Goal: Information Seeking & Learning: Find specific fact

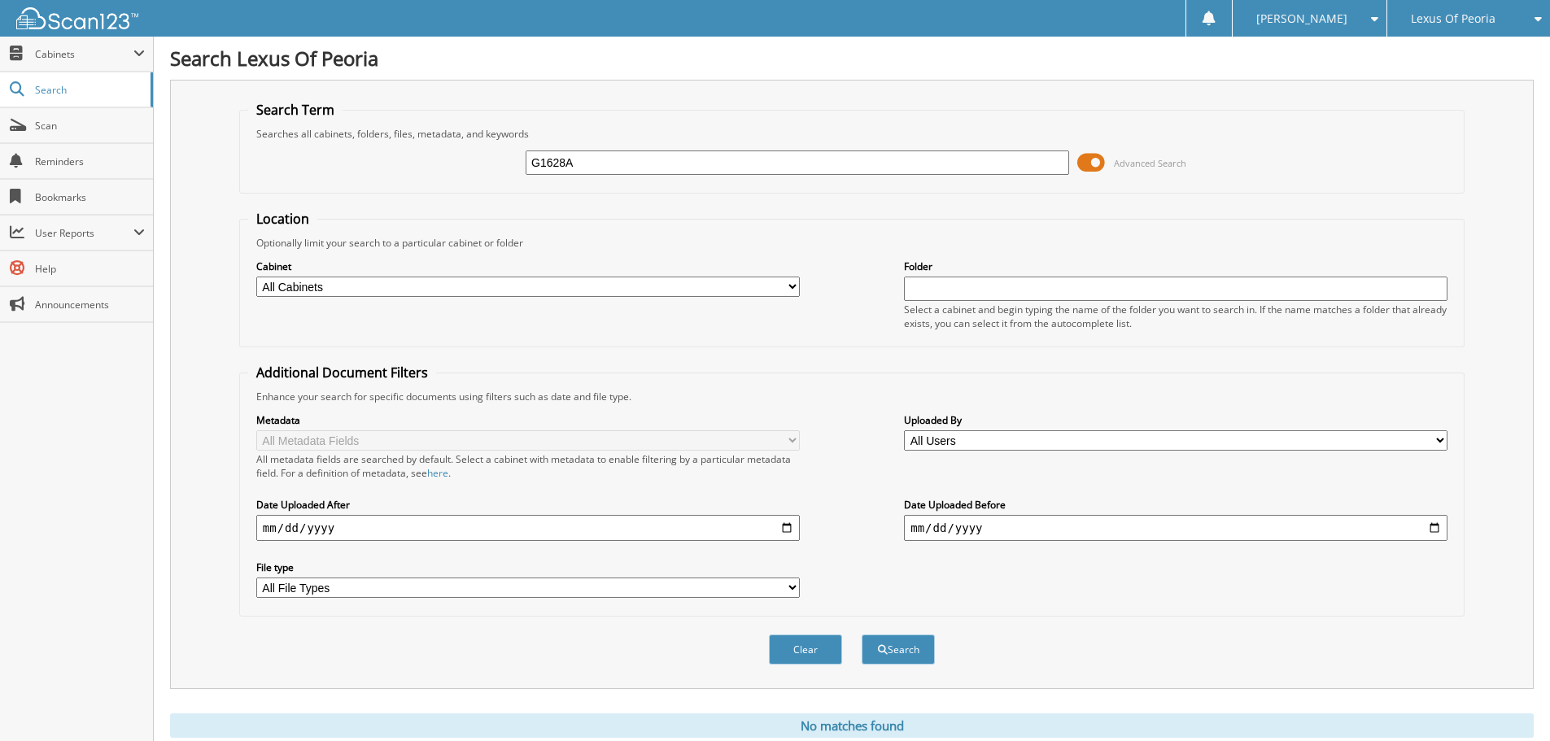
drag, startPoint x: 562, startPoint y: 168, endPoint x: 488, endPoint y: 153, distance: 75.6
click at [488, 154] on div "G1628A Advanced Search" at bounding box center [851, 163] width 1207 height 44
type input "DPL2464A"
click at [862, 635] on button "Search" at bounding box center [898, 650] width 73 height 30
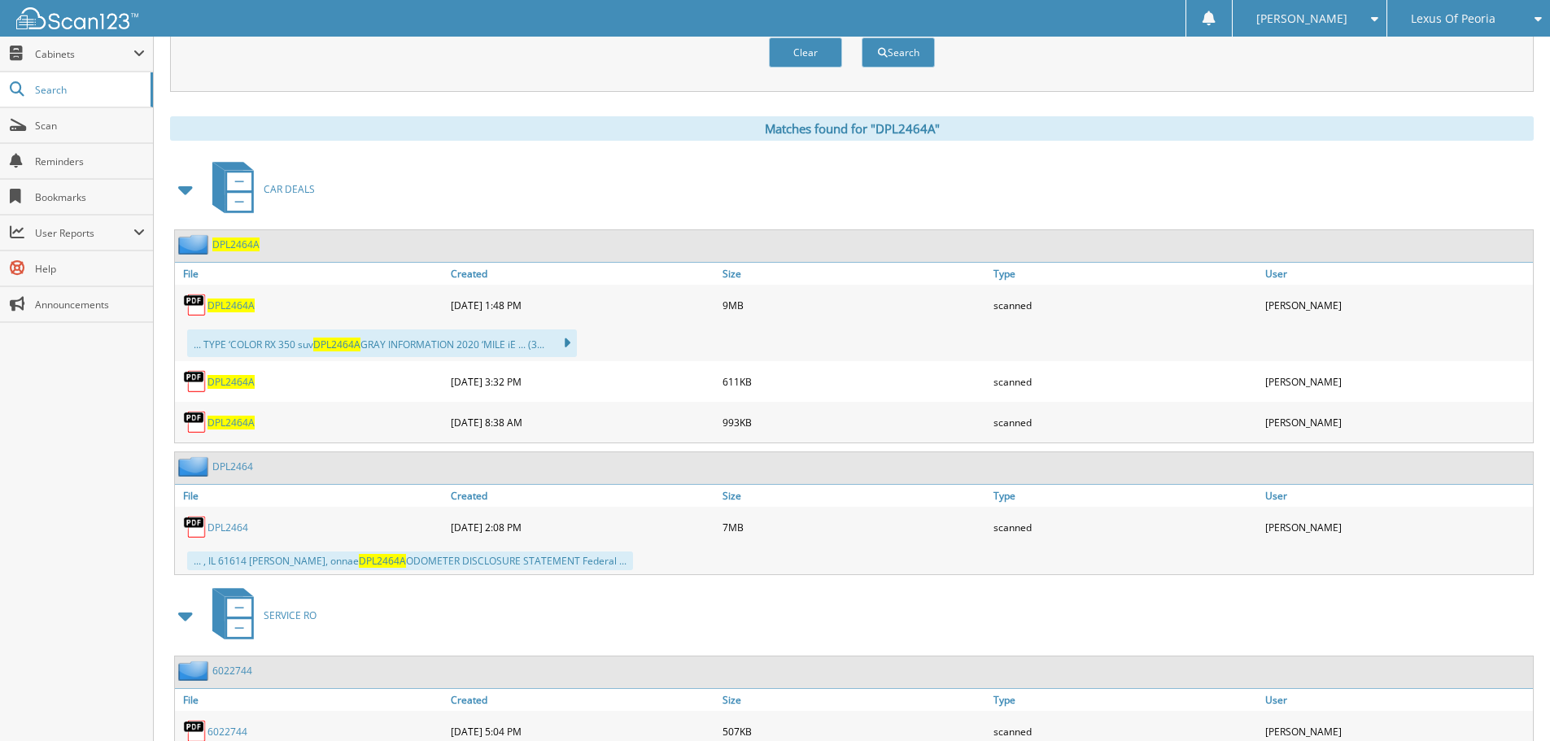
scroll to position [591, 0]
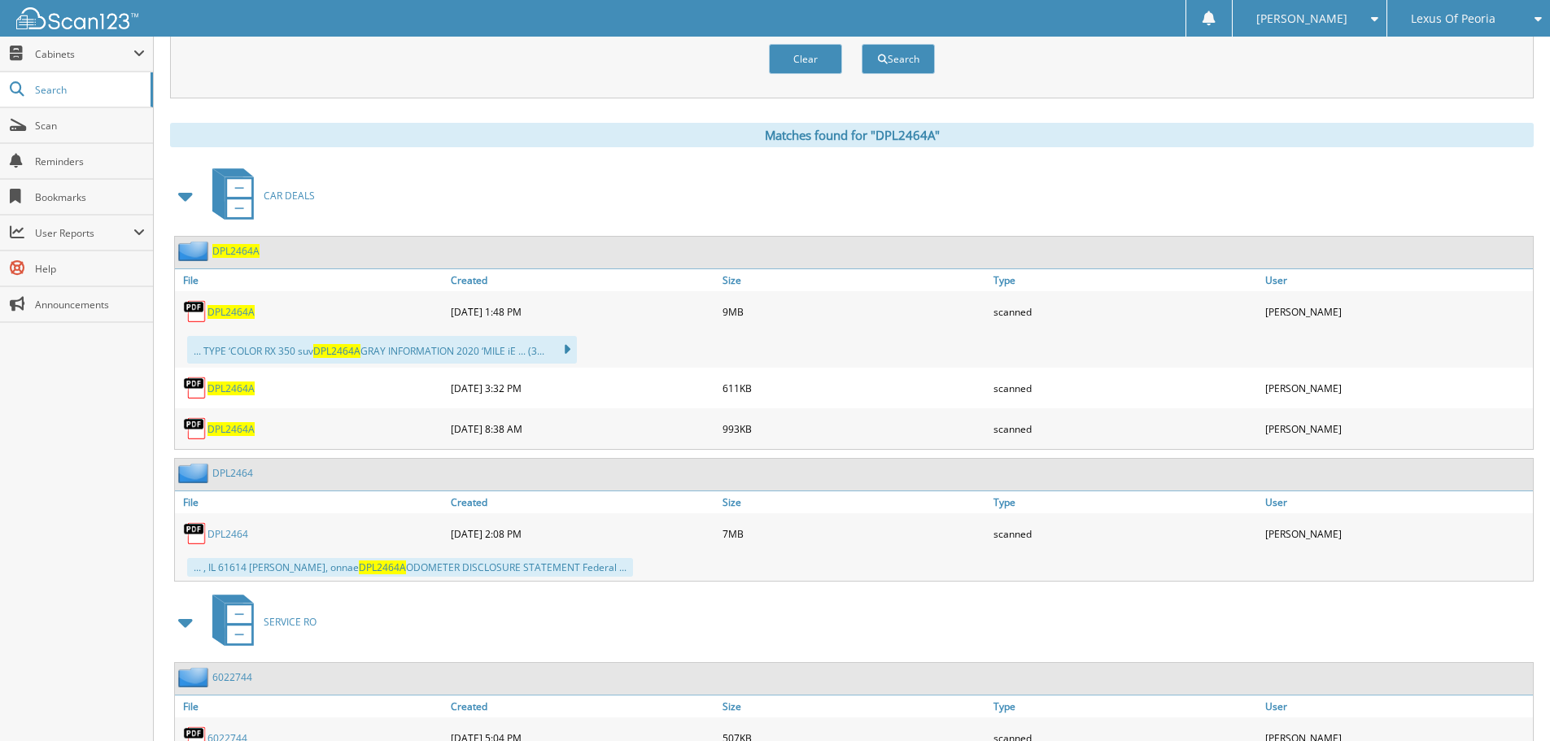
click at [232, 389] on span "DPL2464A" at bounding box center [230, 389] width 47 height 14
click at [228, 309] on span "DPL2464A" at bounding box center [230, 312] width 47 height 14
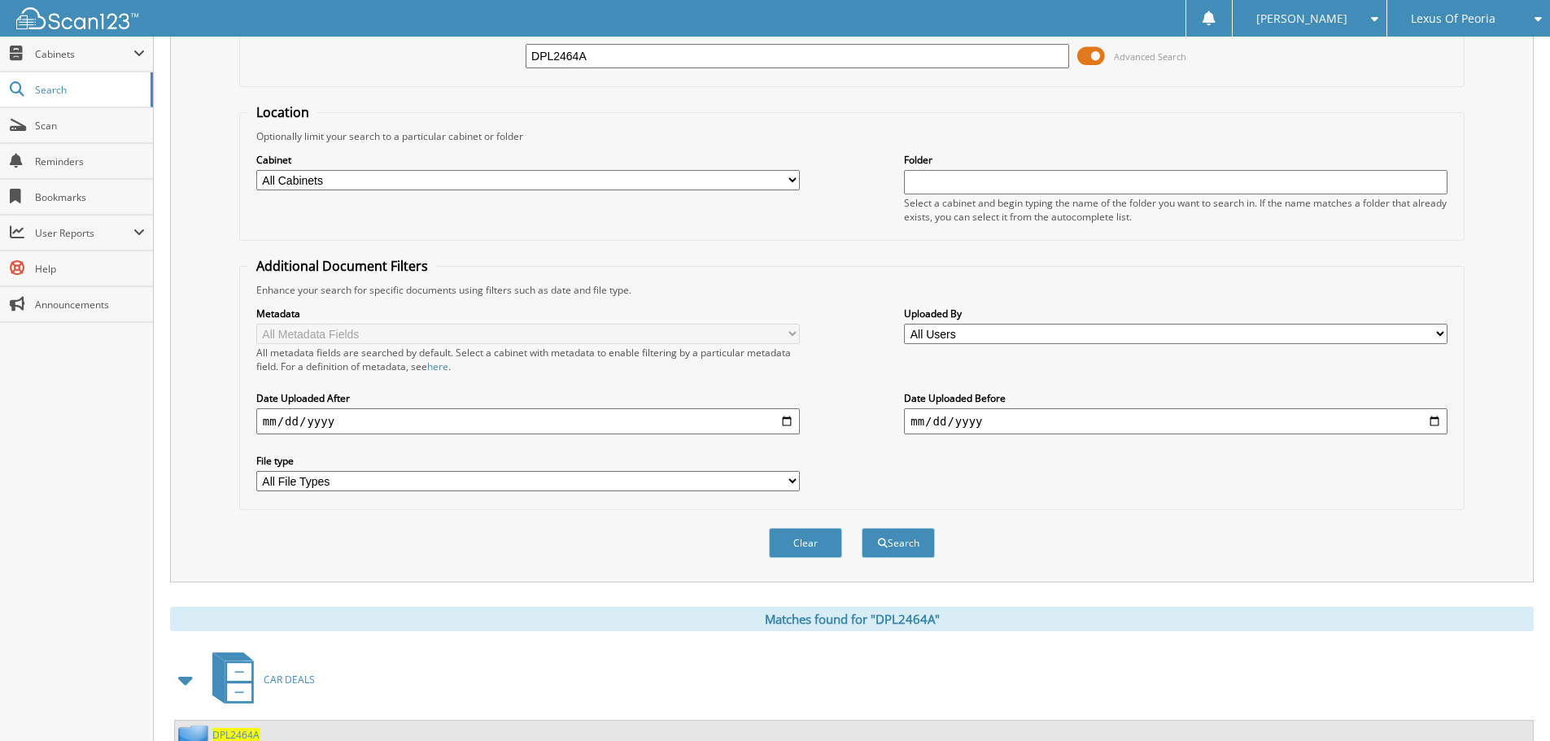
scroll to position [0, 0]
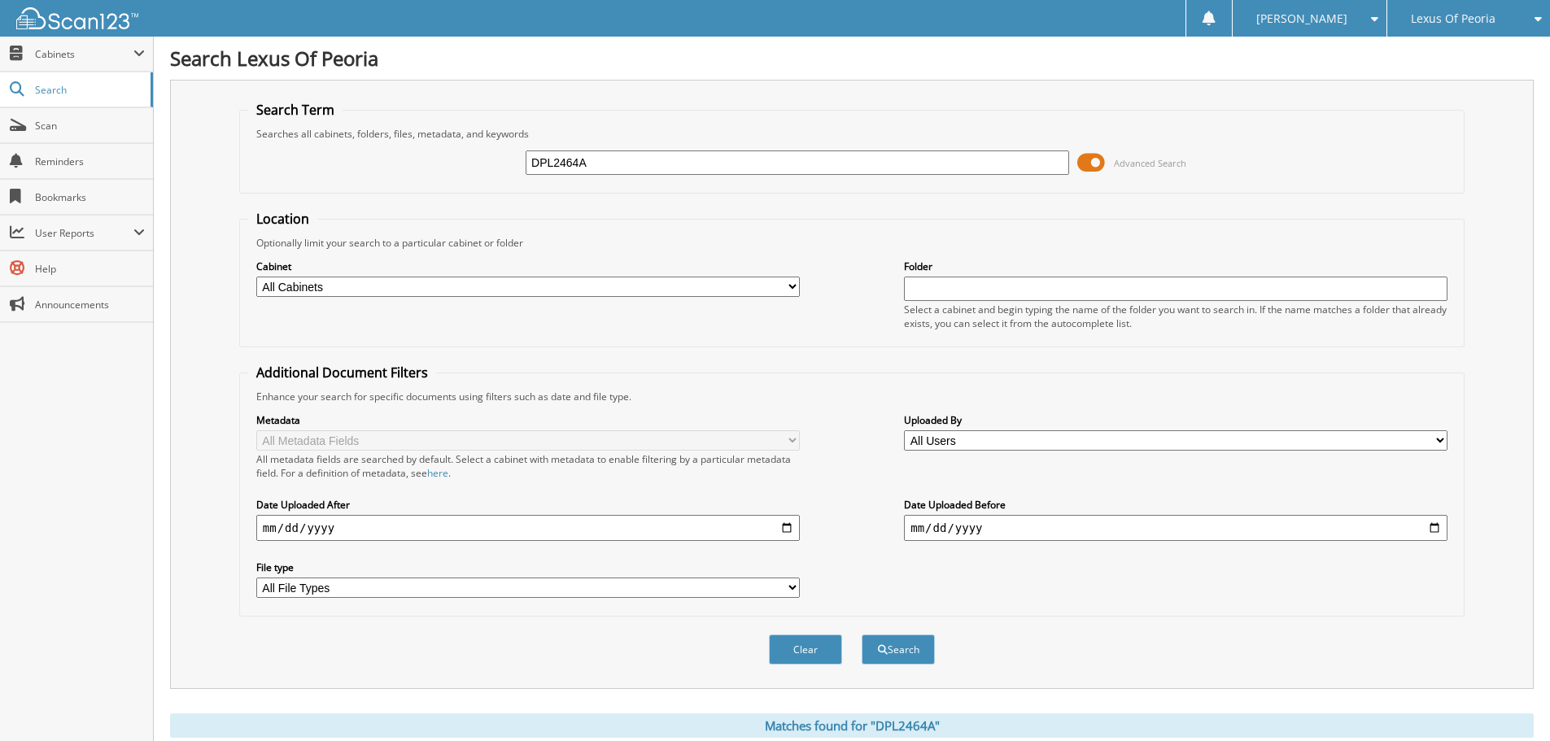
drag, startPoint x: 622, startPoint y: 162, endPoint x: 469, endPoint y: 173, distance: 152.6
click at [470, 174] on div "DPL2464A Advanced Search" at bounding box center [851, 163] width 1207 height 44
type input "PL2579B"
click at [862, 635] on button "Search" at bounding box center [898, 650] width 73 height 30
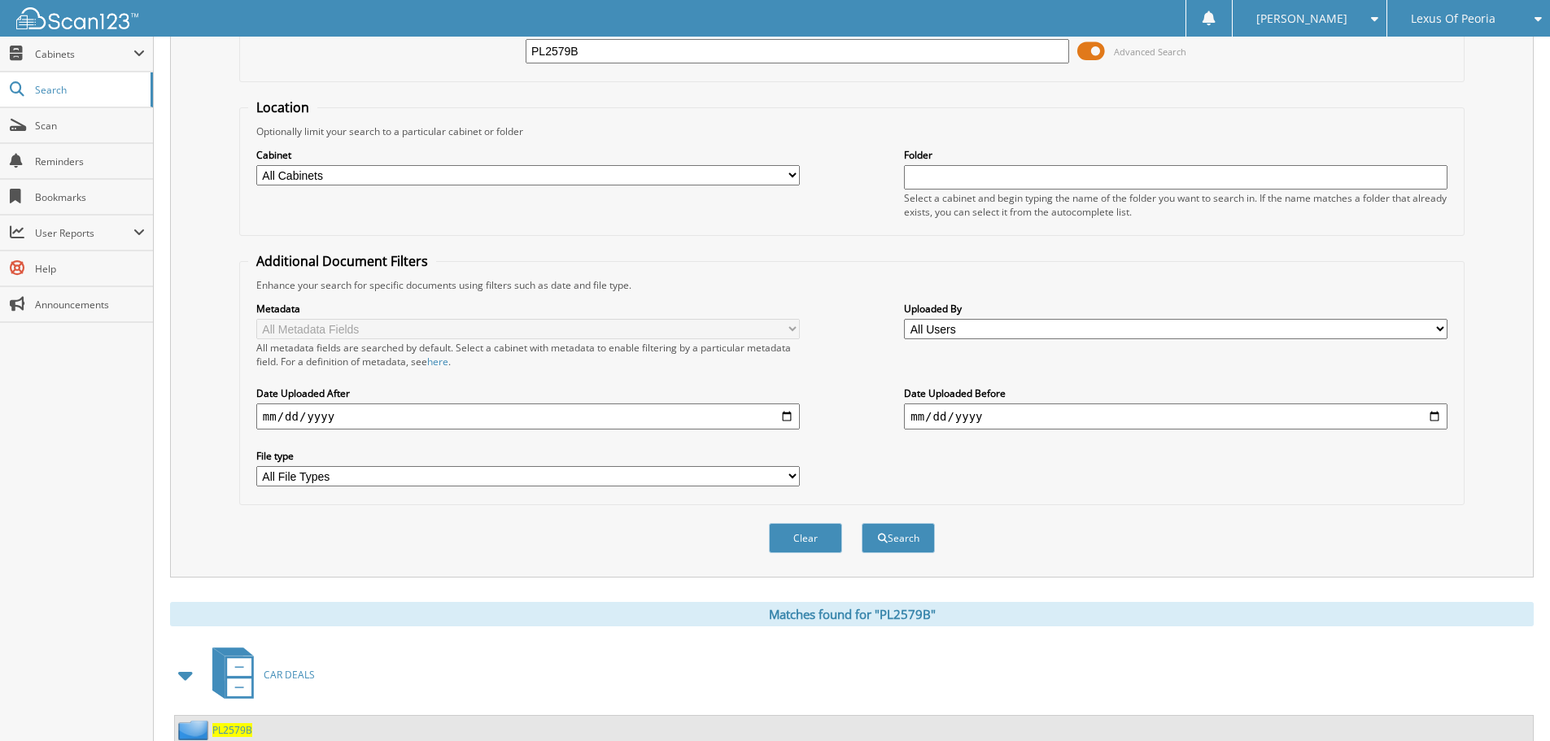
scroll to position [399, 0]
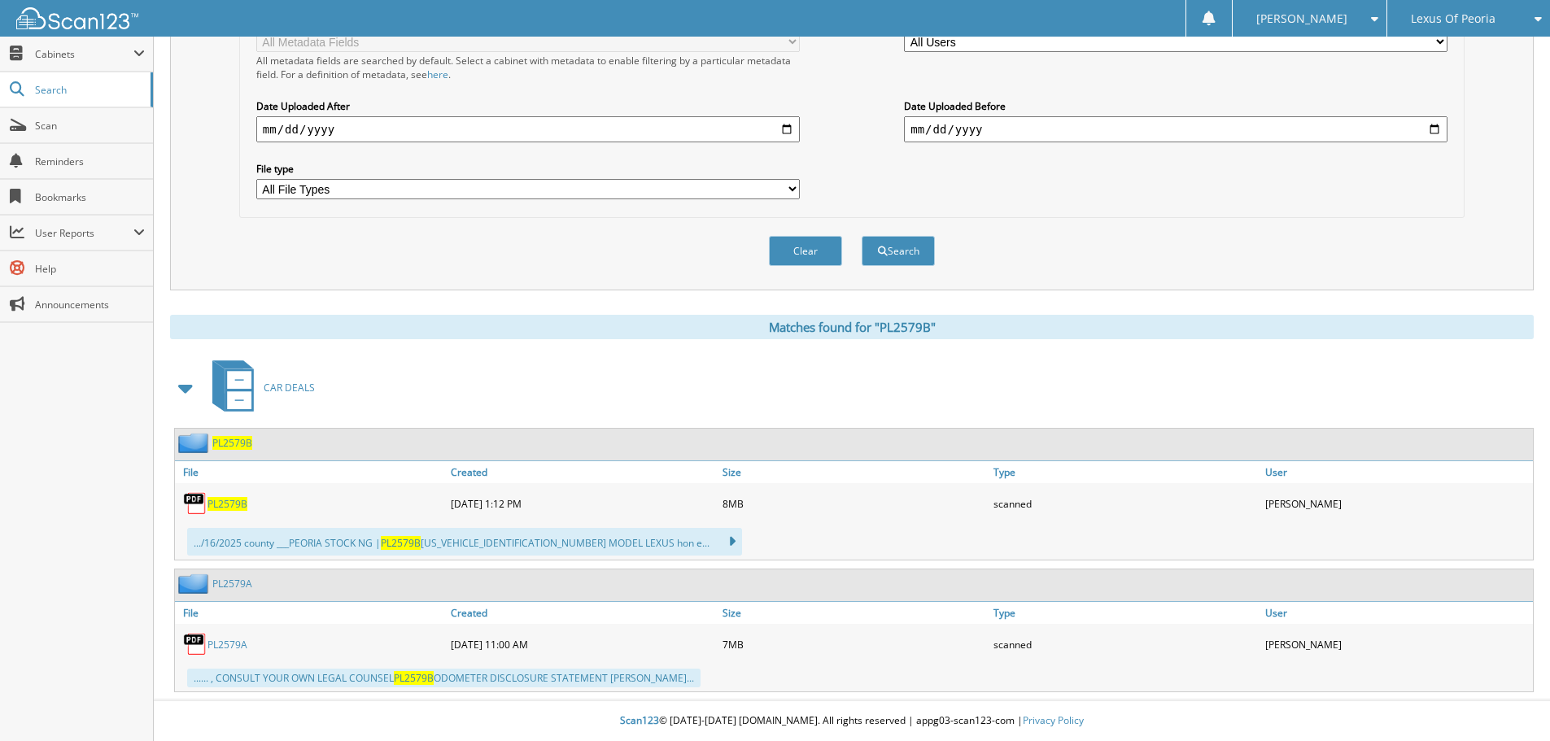
click at [229, 505] on span "PL2579B" at bounding box center [227, 504] width 40 height 14
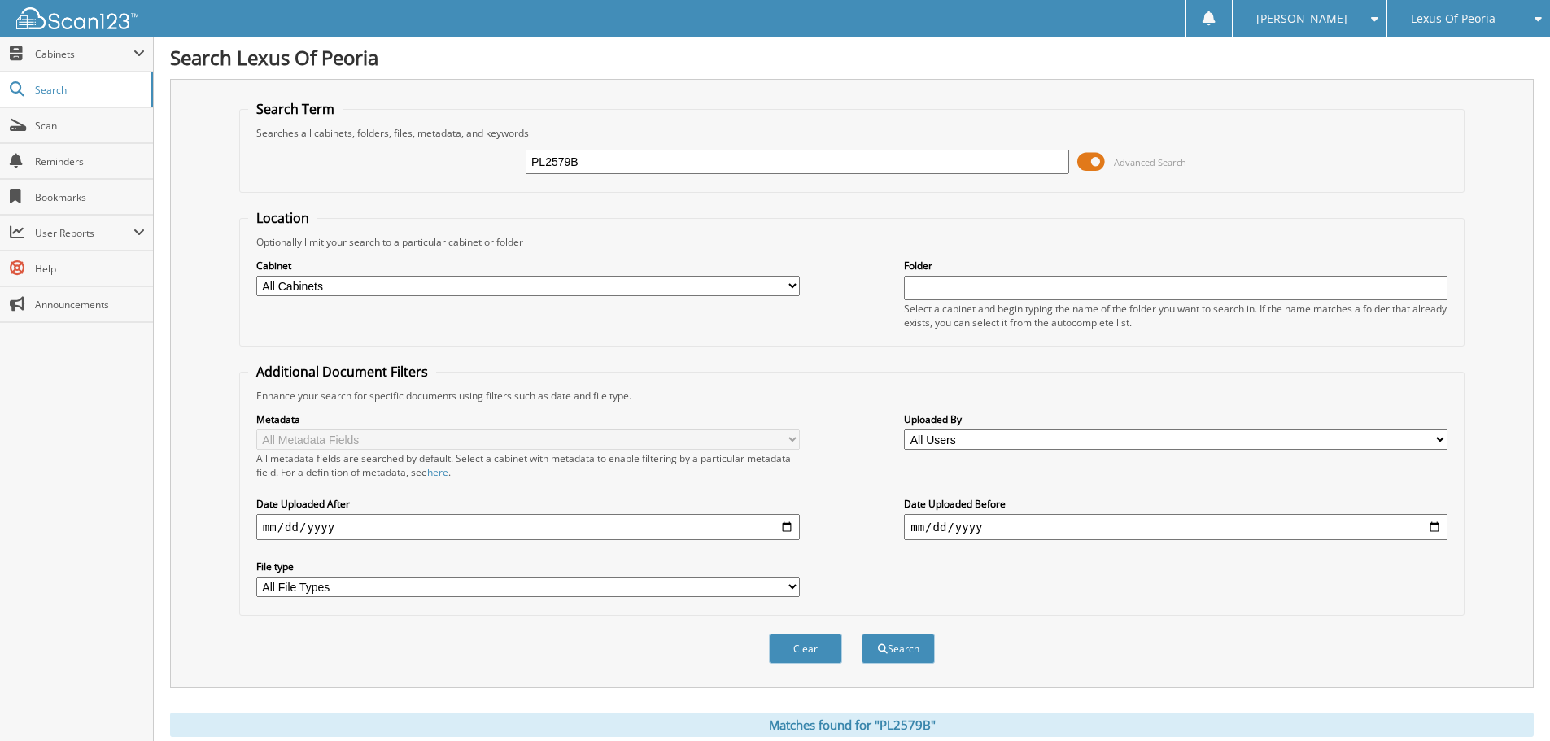
scroll to position [0, 0]
drag, startPoint x: 1451, startPoint y: 14, endPoint x: 1427, endPoint y: 196, distance: 183.8
click at [1452, 14] on span "Lexus Of Peoria" at bounding box center [1453, 19] width 85 height 10
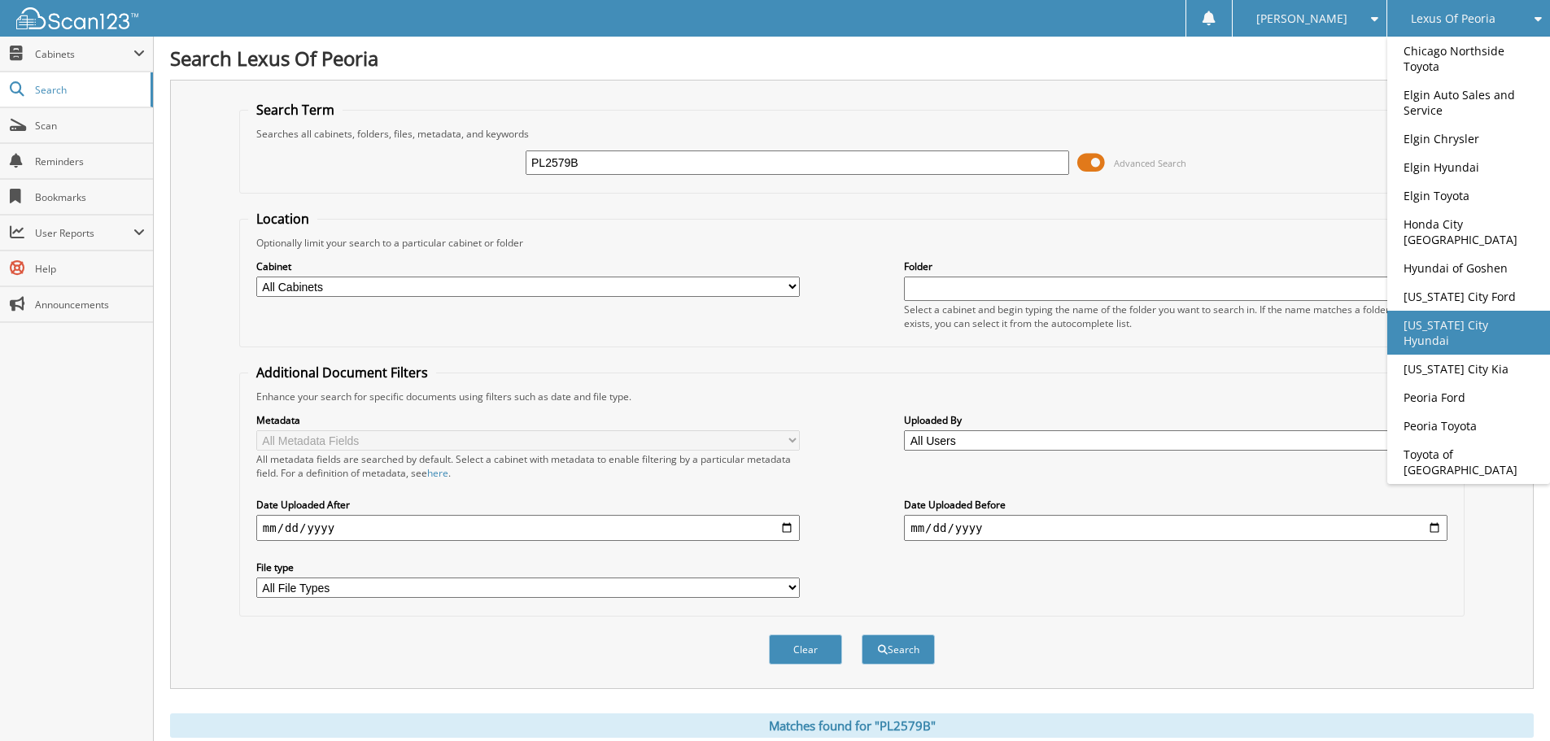
drag, startPoint x: 1422, startPoint y: 312, endPoint x: 1389, endPoint y: 316, distance: 33.6
click at [1422, 312] on link "[US_STATE] City Hyundai" at bounding box center [1468, 333] width 163 height 44
